Goal: Transaction & Acquisition: Purchase product/service

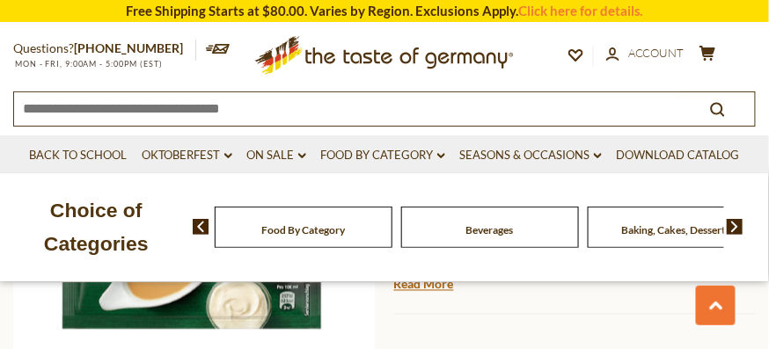
scroll to position [411, 0]
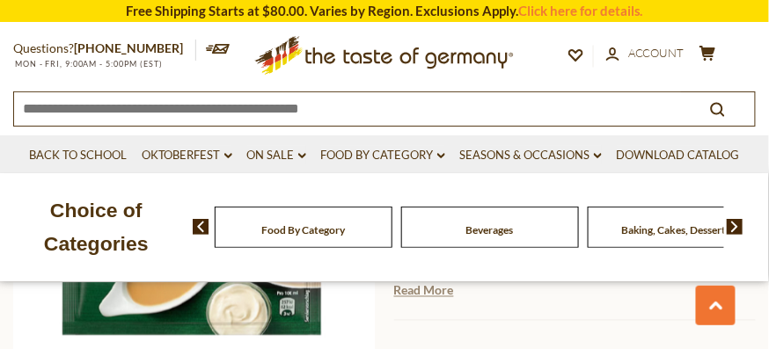
click at [426, 295] on link "Read More" at bounding box center [424, 291] width 60 height 18
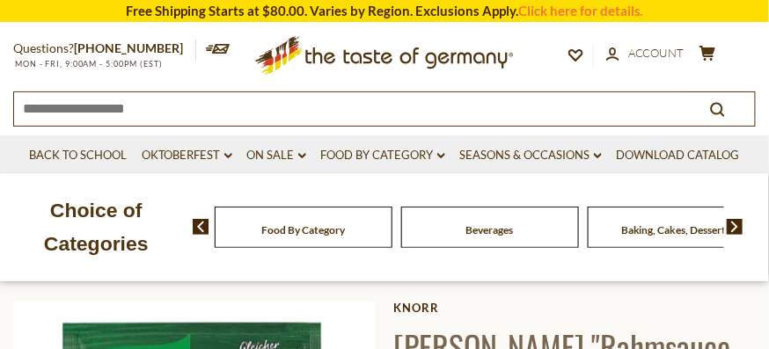
scroll to position [139, 0]
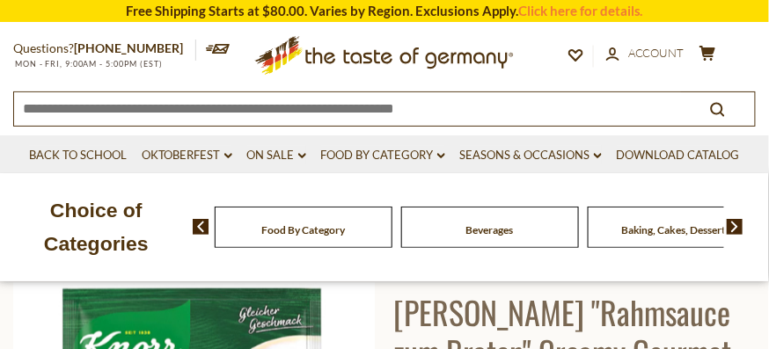
click at [401, 310] on h1 "[PERSON_NAME] "Rahmsauce zum Braten" Creamy Gourmet Gravy Mix, 1.1 oz." at bounding box center [575, 351] width 362 height 119
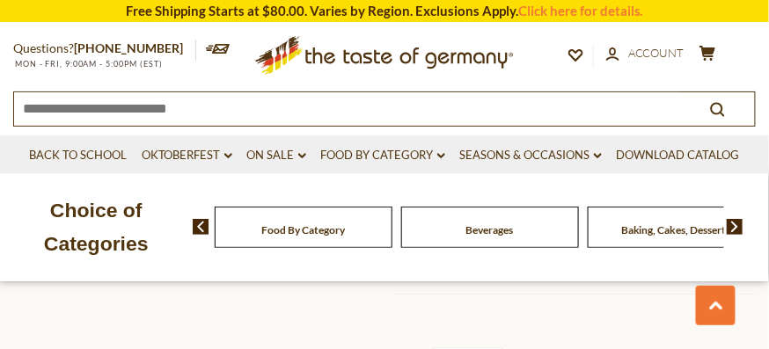
scroll to position [888, 0]
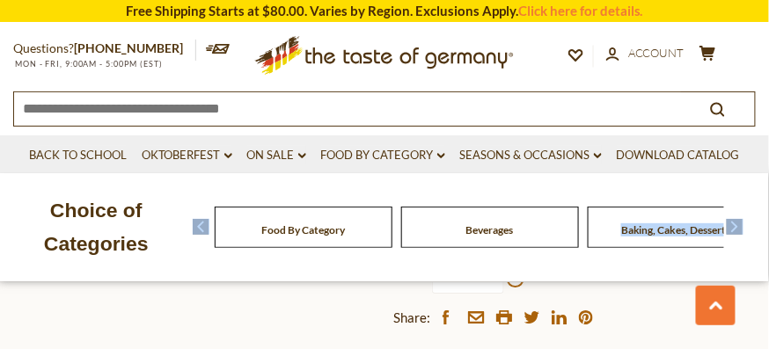
drag, startPoint x: 401, startPoint y: 310, endPoint x: 616, endPoint y: 264, distance: 219.5
copy div "Baking, Cakes, Desserts Breads Candy Cereal Cookies Coffee, Cocoa & Tea Chocola…"
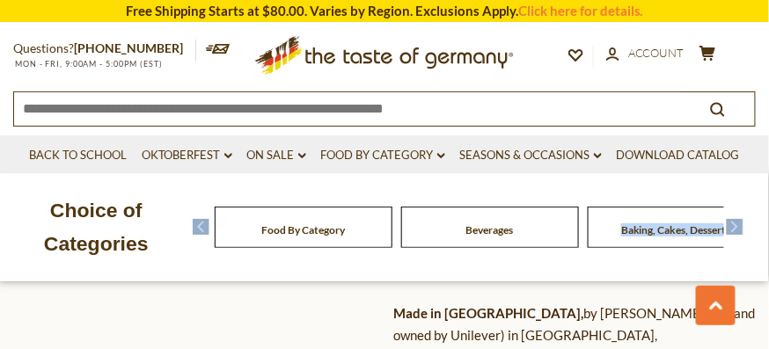
scroll to position [550, 0]
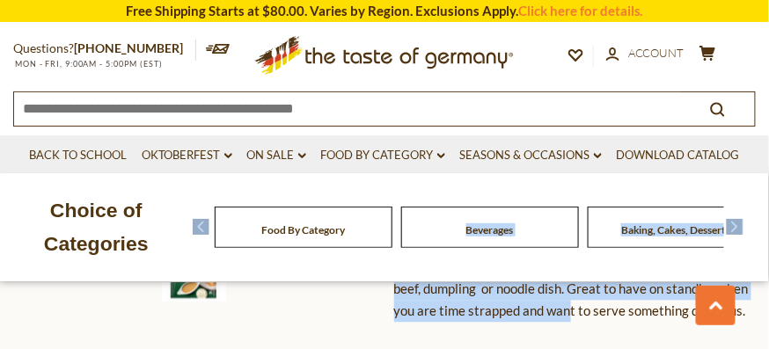
drag, startPoint x: 548, startPoint y: 331, endPoint x: 461, endPoint y: 274, distance: 104.2
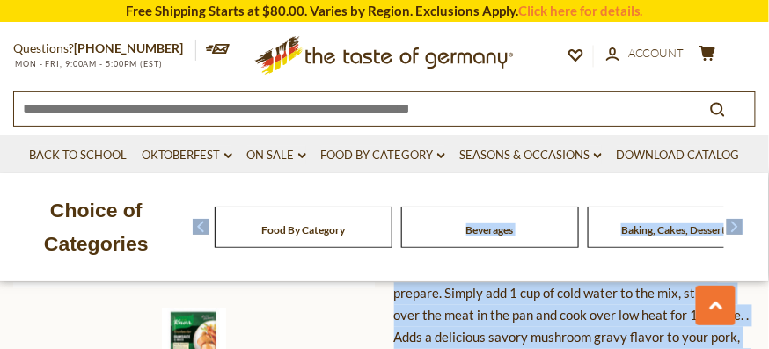
scroll to position [316, 0]
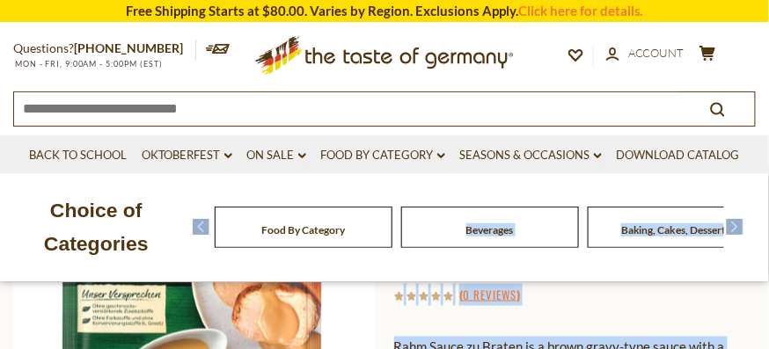
copy div "Loremipsu Dolors, Ametc, Adipisci Elitse Doeiu Tempor Incidid Utlabo, Etdol & M…"
